Goal: Task Accomplishment & Management: Manage account settings

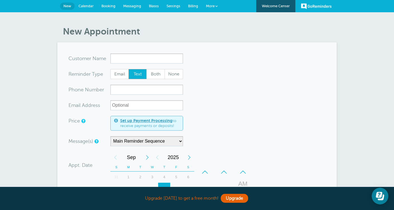
click at [214, 8] on link "More" at bounding box center [212, 6] width 20 height 13
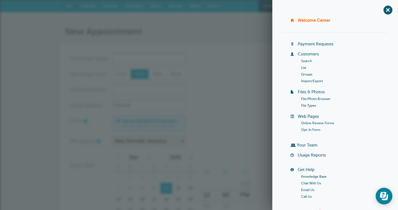
click at [305, 73] on link "Groups" at bounding box center [306, 75] width 11 height 4
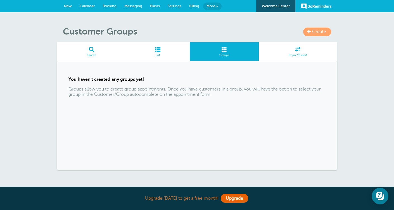
click at [317, 33] on span "Create" at bounding box center [319, 31] width 14 height 5
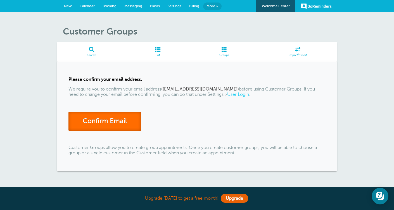
click at [93, 122] on link "Confirm Email" at bounding box center [104, 121] width 73 height 19
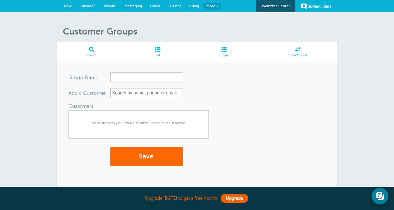
click at [226, 54] on span "Groups" at bounding box center [224, 55] width 64 height 3
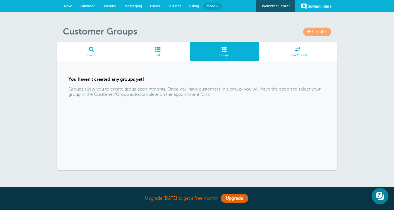
click at [316, 32] on span "Create" at bounding box center [319, 31] width 14 height 5
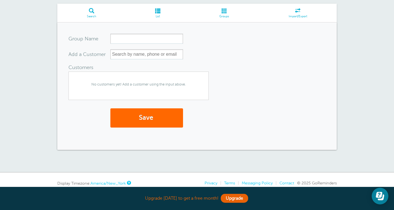
scroll to position [28, 0]
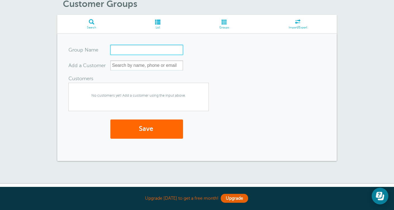
click at [141, 49] on input "Group Name" at bounding box center [146, 50] width 73 height 10
type input "A"
type input "Tutoring Session Reminder for [PERSON_NAME]"
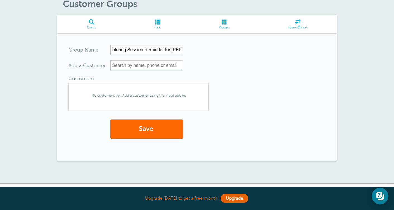
scroll to position [0, 0]
click at [129, 95] on span "No customers yet! Add a customer using the input above." at bounding box center [139, 95] width 140 height 11
click at [133, 94] on span "No customers yet! Add a customer using the input above." at bounding box center [139, 95] width 140 height 11
click at [131, 68] on input "text" at bounding box center [146, 66] width 73 height 10
type input "q"
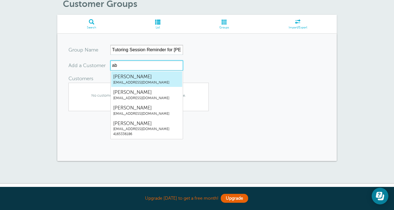
type input "abb"
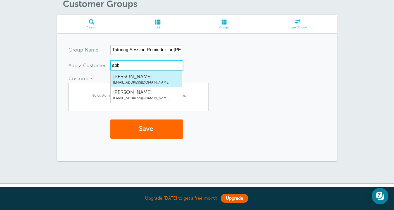
click at [133, 80] on span "abbylindsay15@icloud.com" at bounding box center [146, 82] width 67 height 5
type input "abby"
click at [140, 82] on span "[EMAIL_ADDRESS][DOMAIN_NAME]" at bounding box center [146, 82] width 67 height 5
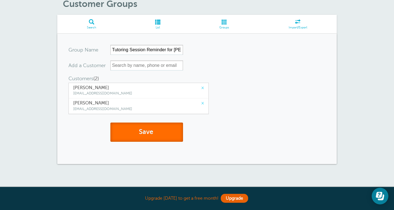
click at [145, 131] on button "Save" at bounding box center [146, 132] width 73 height 19
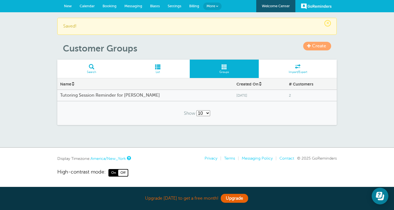
click at [119, 95] on h4 "Tutoring Session Reminder for [PERSON_NAME]" at bounding box center [145, 95] width 171 height 5
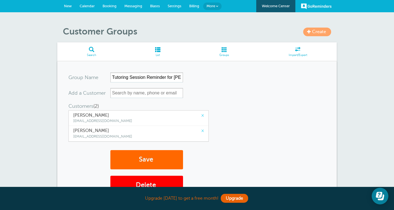
click at [112, 4] on span "Booking" at bounding box center [109, 6] width 14 height 4
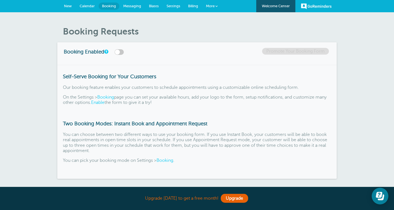
click at [134, 10] on link "Messaging" at bounding box center [132, 6] width 26 height 12
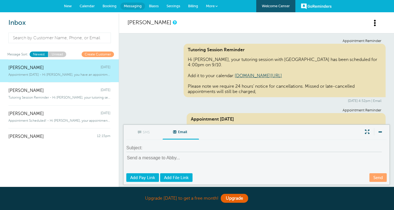
scroll to position [21, 0]
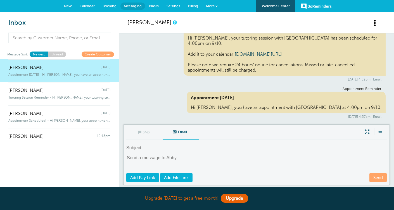
click at [67, 7] on span "New" at bounding box center [68, 6] width 8 height 4
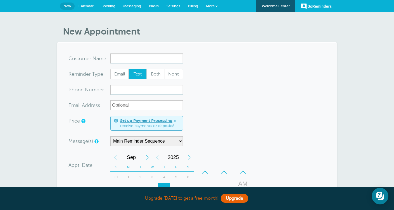
click at [118, 64] on input "x-no-autofill" at bounding box center [146, 59] width 73 height 10
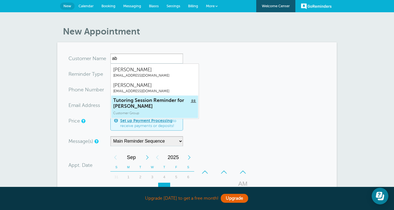
click at [139, 105] on span "Tutoring Session Reminder for Abby" at bounding box center [154, 104] width 83 height 12
type input "Tutoring Session Reminder for Abby"
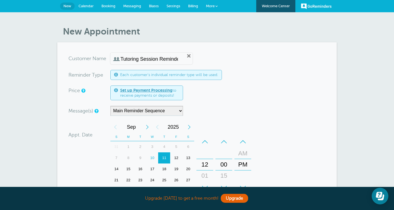
click at [116, 73] on span at bounding box center [116, 75] width 4 height 5
click at [212, 7] on span "More" at bounding box center [210, 6] width 9 height 4
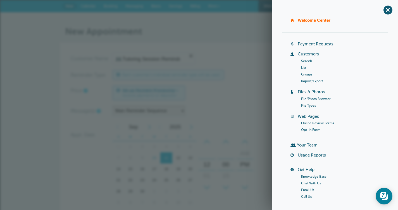
click at [306, 56] on link "Customers" at bounding box center [308, 54] width 21 height 4
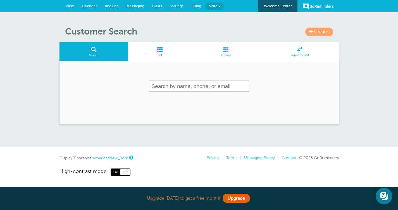
click at [162, 88] on input "text" at bounding box center [199, 86] width 100 height 11
click at [157, 54] on span "List" at bounding box center [160, 55] width 58 height 3
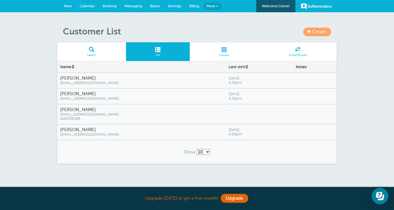
click at [86, 95] on h4 "[PERSON_NAME]" at bounding box center [141, 94] width 163 height 5
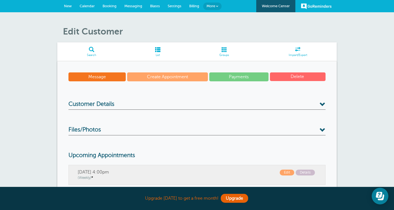
click at [157, 102] on h3 "Customer Details" at bounding box center [196, 105] width 257 height 9
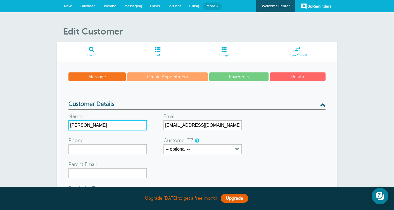
click at [95, 126] on input "[PERSON_NAME]" at bounding box center [107, 126] width 78 height 10
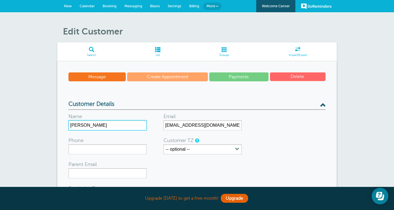
type input "[PERSON_NAME]"
click at [161, 167] on form "Name [PERSON_NAME] Email [EMAIL_ADDRESS][DOMAIN_NAME] Phone Customer TZ -- opti…" at bounding box center [196, 193] width 257 height 167
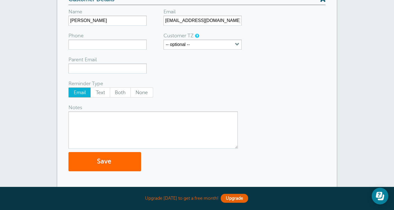
scroll to position [128, 0]
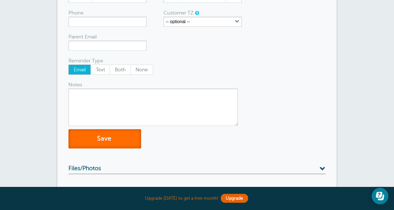
click at [128, 132] on button "Save" at bounding box center [104, 139] width 73 height 19
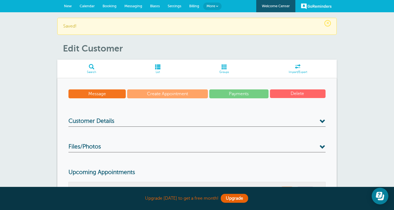
click at [162, 63] on link "List" at bounding box center [158, 69] width 64 height 19
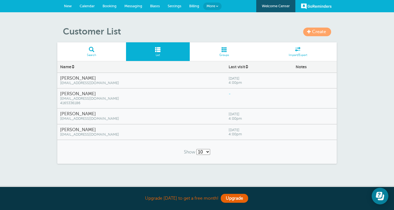
click at [227, 52] on span at bounding box center [224, 49] width 69 height 5
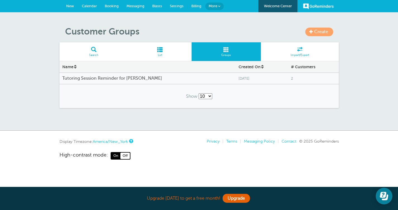
click at [92, 6] on span "Calendar" at bounding box center [89, 6] width 15 height 4
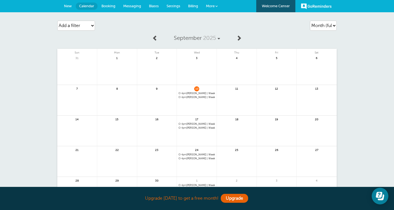
click at [194, 94] on span "4pm [PERSON_NAME] | Weekly" at bounding box center [196, 93] width 36 height 3
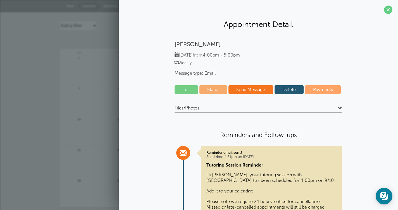
click at [70, 82] on link at bounding box center [79, 73] width 40 height 24
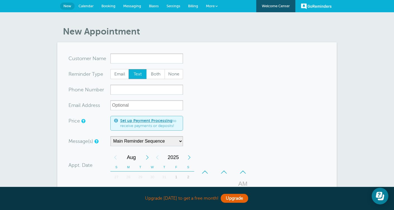
click at [79, 6] on span "Calendar" at bounding box center [85, 6] width 15 height 4
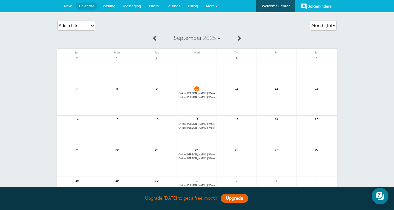
click at [195, 125] on span "4pm [PERSON_NAME] | Weekly" at bounding box center [196, 124] width 36 height 3
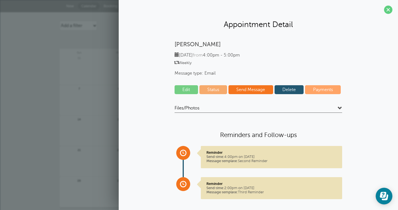
scroll to position [8, 0]
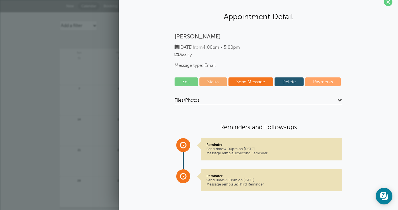
click at [289, 81] on link "Delete" at bounding box center [288, 82] width 29 height 9
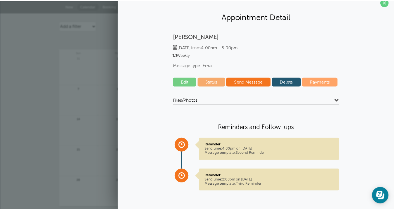
scroll to position [0, 0]
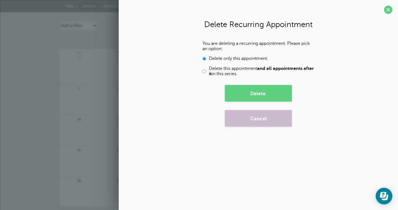
click at [203, 72] on input "Delete this appointment and all appointments after it in this series." at bounding box center [204, 71] width 4 height 11
radio input "true"
click at [239, 96] on button "Delete" at bounding box center [258, 93] width 67 height 17
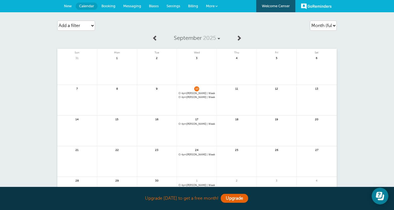
click at [190, 125] on span "4pm [PERSON_NAME] | Weekly" at bounding box center [196, 124] width 36 height 3
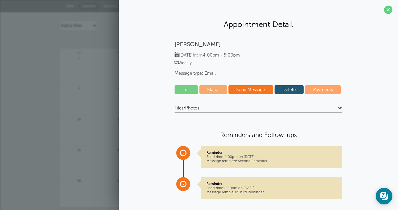
click at [280, 88] on link "Delete" at bounding box center [288, 89] width 29 height 9
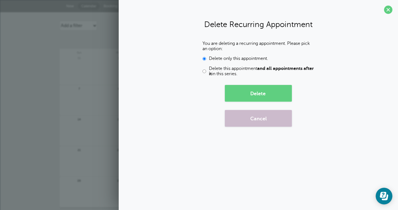
click at [204, 71] on input "Delete this appointment and all appointments after it in this series." at bounding box center [204, 71] width 4 height 11
radio input "true"
click at [243, 97] on button "Delete" at bounding box center [258, 93] width 67 height 17
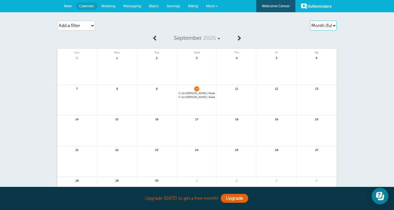
click at [322, 23] on select "Agenda Day Week Month (full view) Month (condensed)" at bounding box center [323, 26] width 27 height 10
select select "day"
click at [310, 21] on select "Agenda Day Week Month (full view) Month (condensed)" at bounding box center [323, 26] width 27 height 10
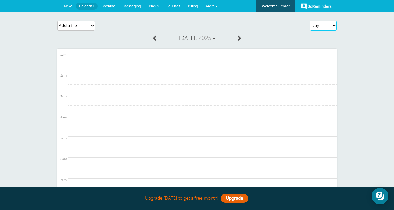
scroll to position [16, 0]
